Goal: Task Accomplishment & Management: Manage account settings

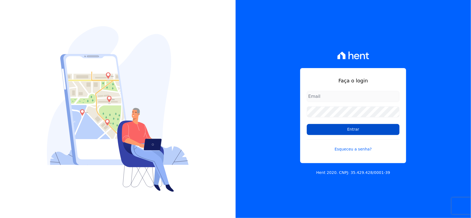
type input "[EMAIL_ADDRESS][DOMAIN_NAME]"
click at [359, 126] on input "Entrar" at bounding box center [353, 129] width 93 height 11
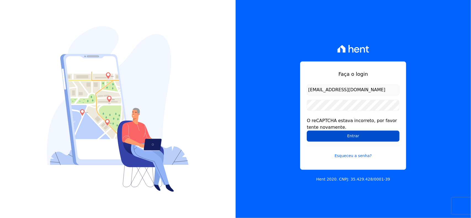
click at [360, 136] on input "Entrar" at bounding box center [353, 136] width 93 height 11
